Goal: Task Accomplishment & Management: Use online tool/utility

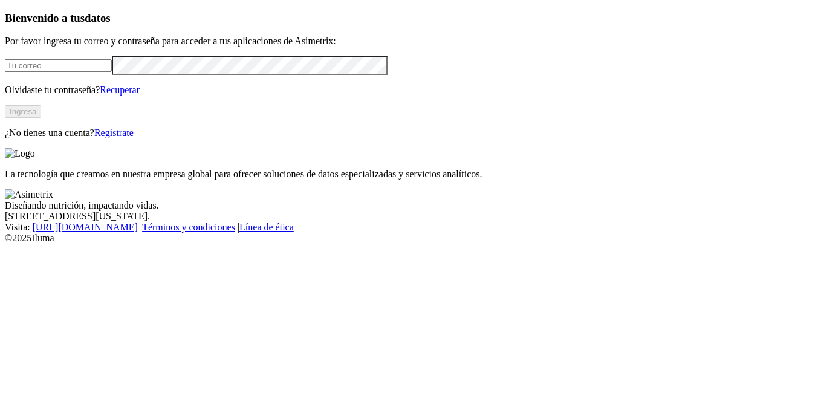
type input "[EMAIL_ADDRESS][PERSON_NAME][DOMAIN_NAME]"
click at [41, 118] on button "Ingresa" at bounding box center [23, 111] width 36 height 13
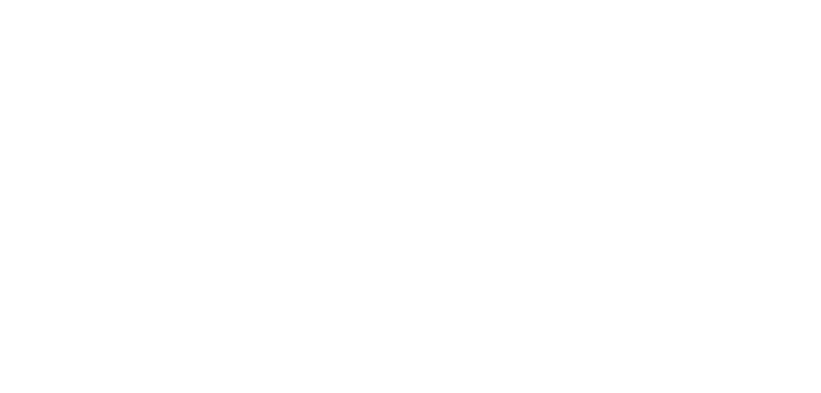
click at [16, 228] on icon at bounding box center [23, 246] width 37 height 37
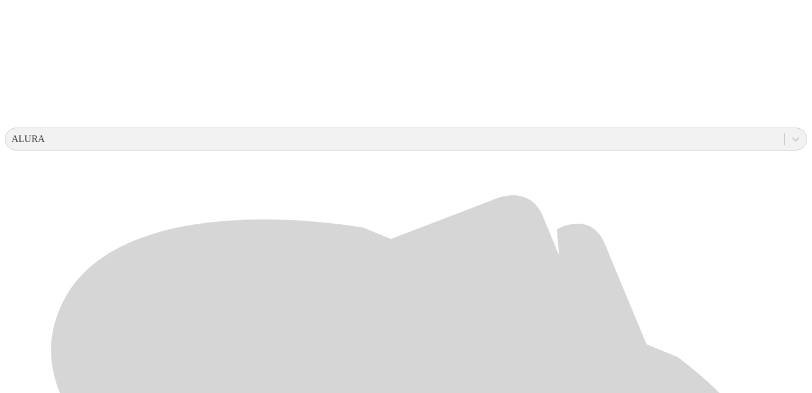
scroll to position [362, 0]
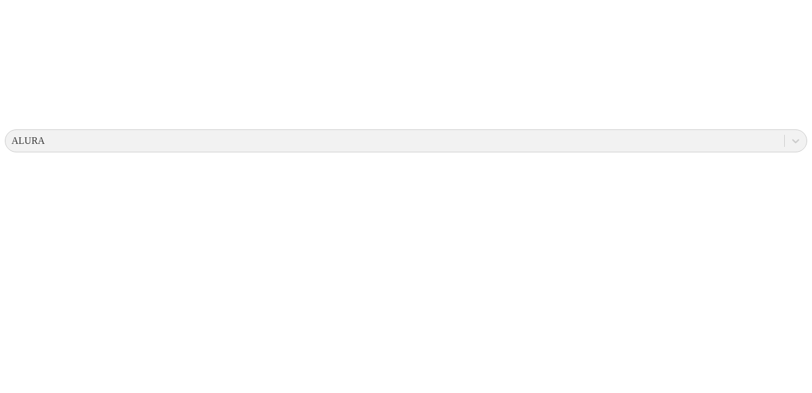
scroll to position [18, 0]
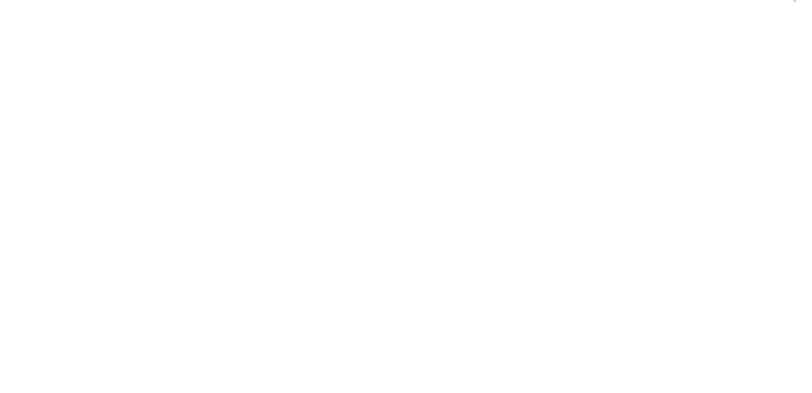
drag, startPoint x: 10, startPoint y: 0, endPoint x: 18, endPoint y: 36, distance: 36.5
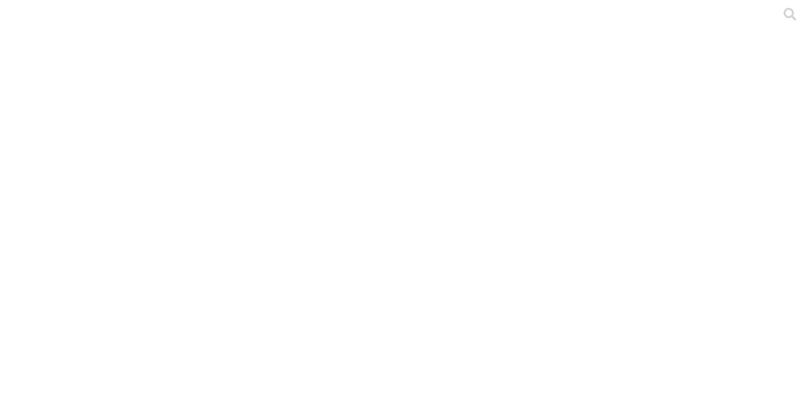
click at [23, 30] on icon at bounding box center [23, 247] width 37 height 484
click at [20, 26] on icon at bounding box center [23, 247] width 37 height 484
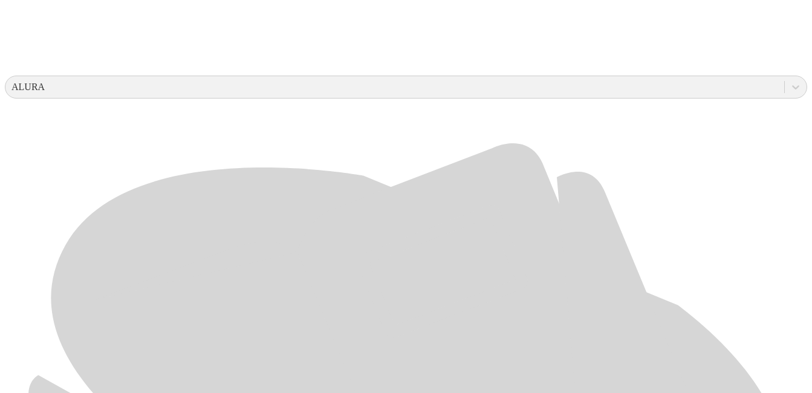
scroll to position [417, 0]
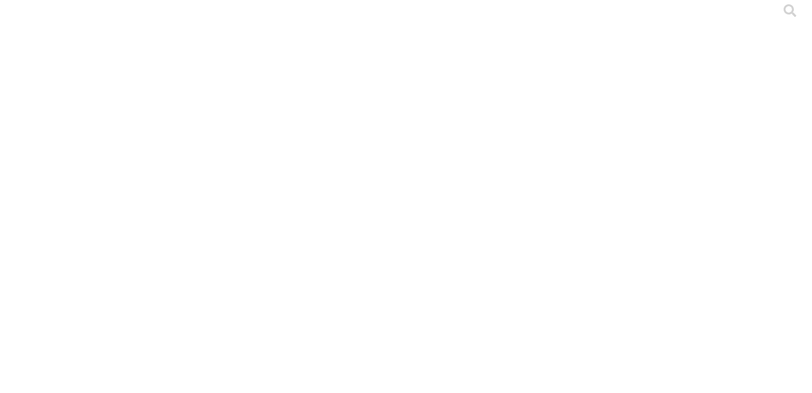
scroll to position [0, 0]
